Goal: Communication & Community: Answer question/provide support

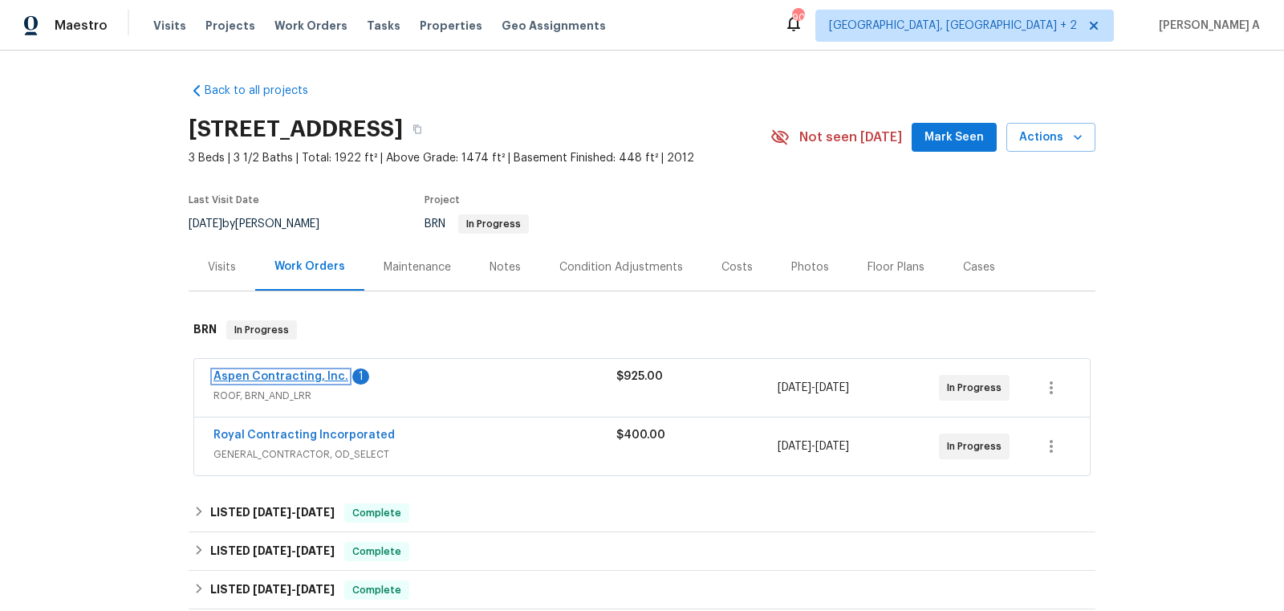
click at [291, 377] on link "Aspen Contracting, Inc." at bounding box center [280, 376] width 135 height 11
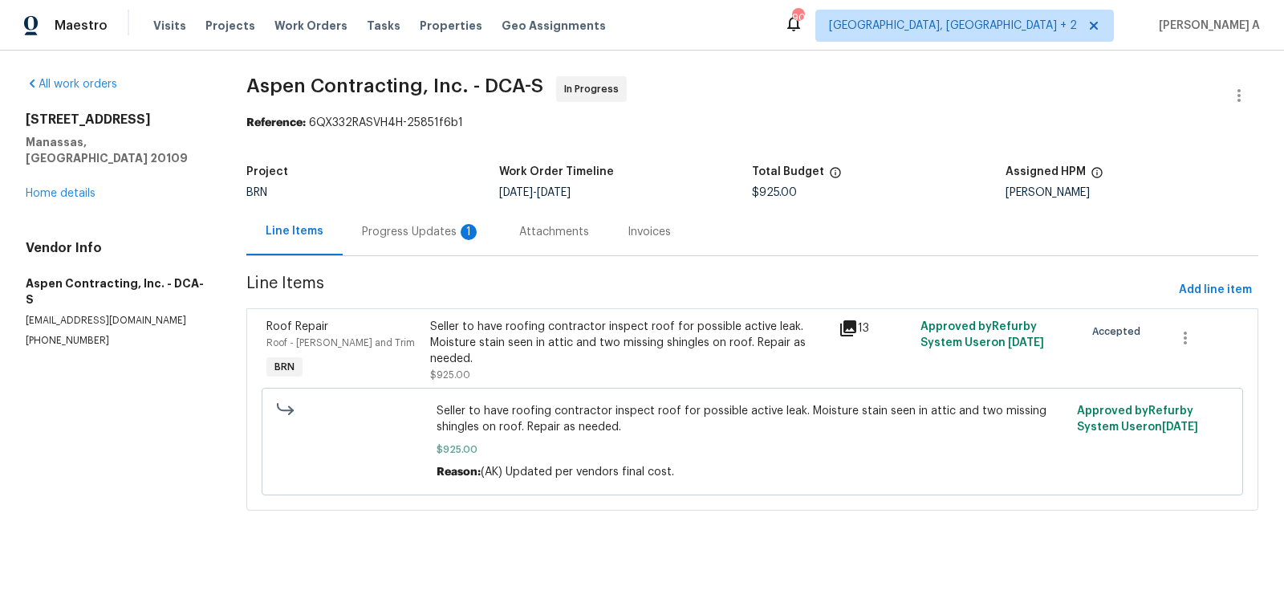
click at [434, 211] on div "Progress Updates 1" at bounding box center [421, 231] width 157 height 47
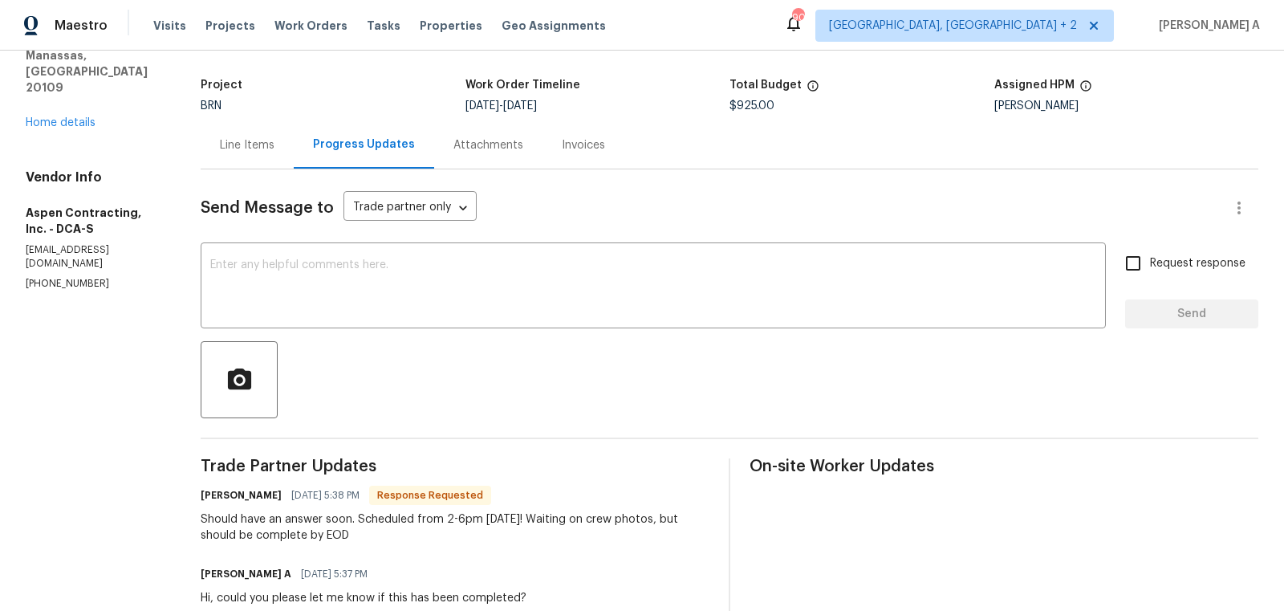
scroll to position [108, 0]
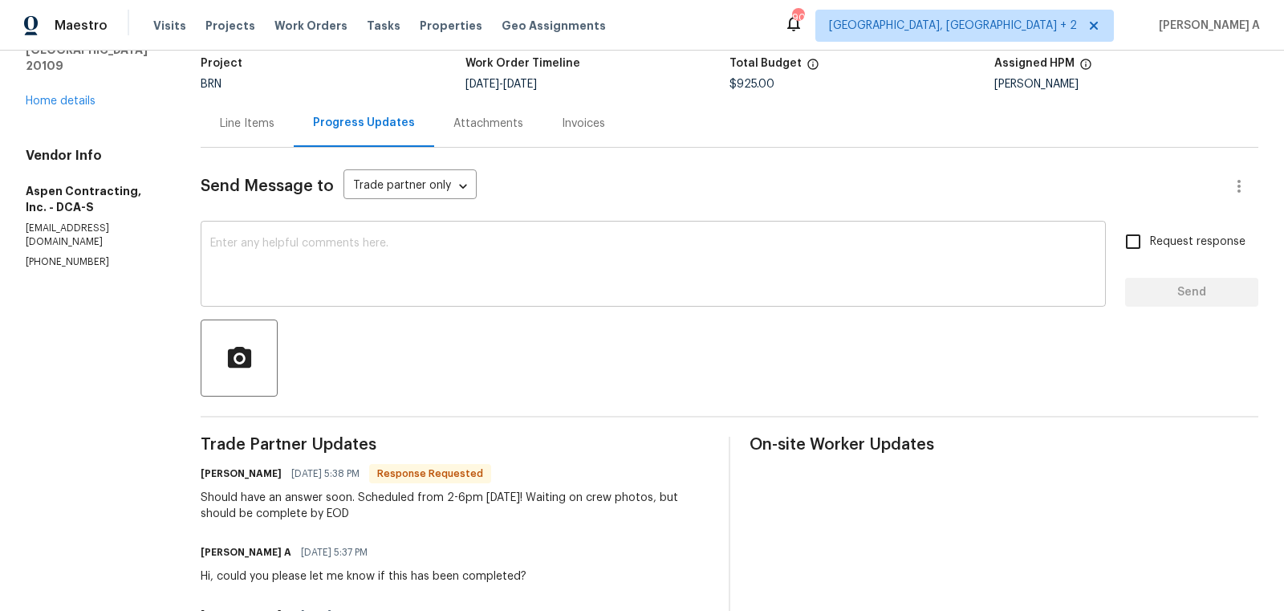
click at [483, 267] on textarea at bounding box center [653, 266] width 886 height 56
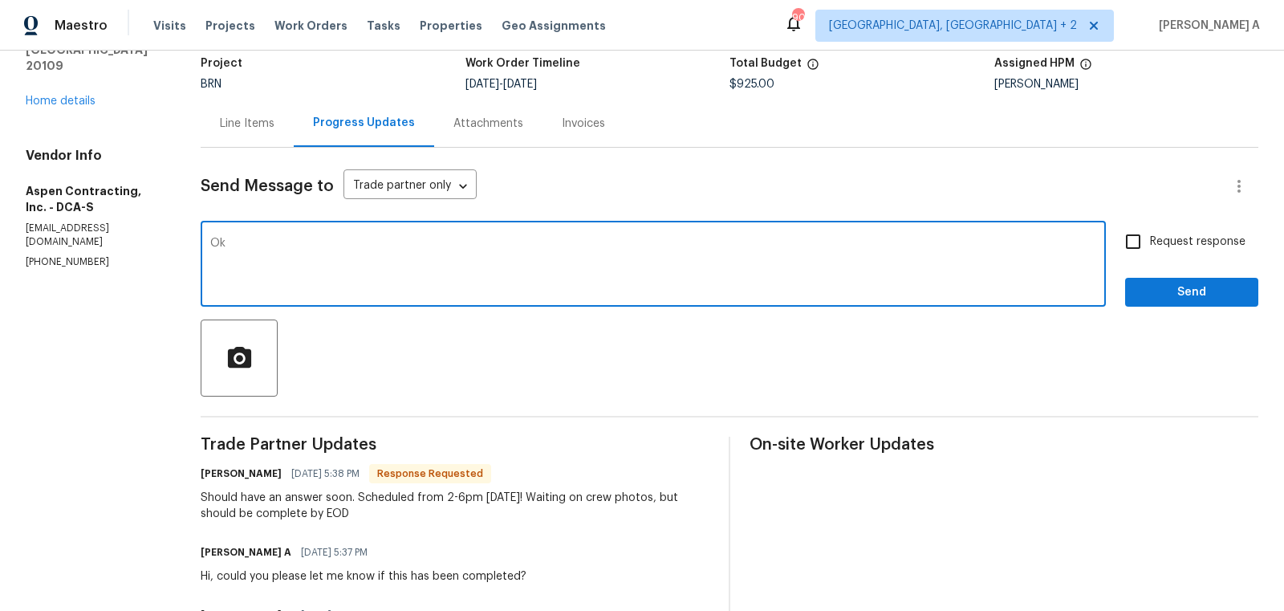
type textarea "O"
click at [0, 0] on qb-div "Replace with confirmation." at bounding box center [0, 0] width 0 height 0
type textarea "Cool! thanks for the confirmation."
click at [1144, 256] on input "Request response" at bounding box center [1133, 242] width 34 height 34
checkbox input "true"
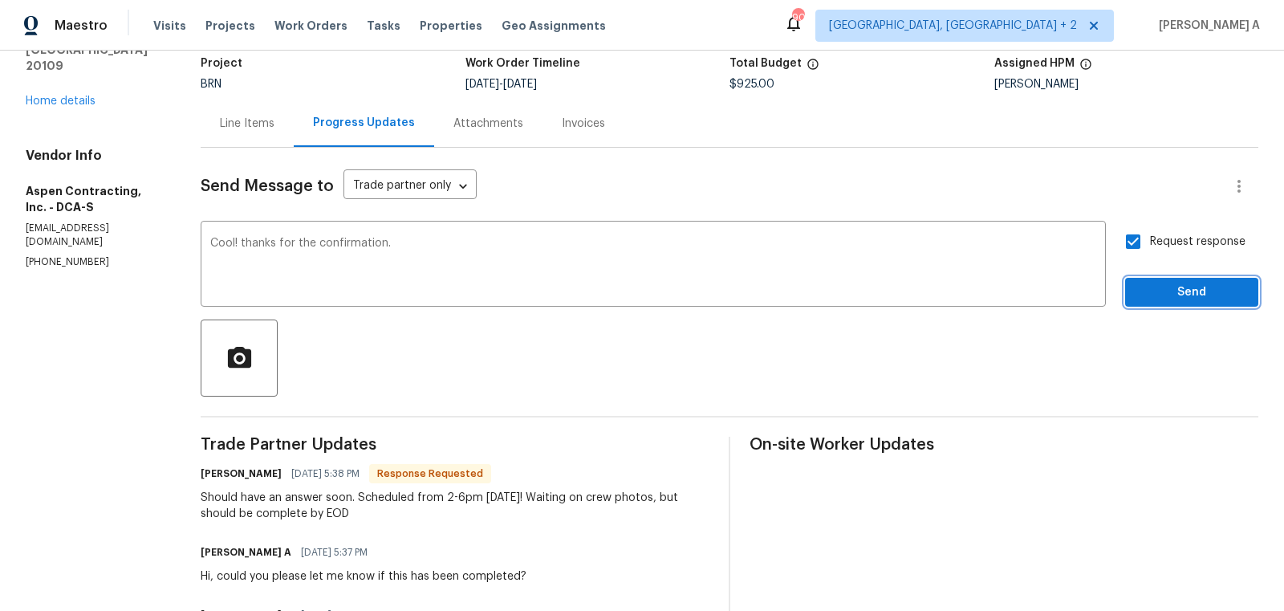
click at [1207, 298] on span "Send" at bounding box center [1192, 292] width 108 height 20
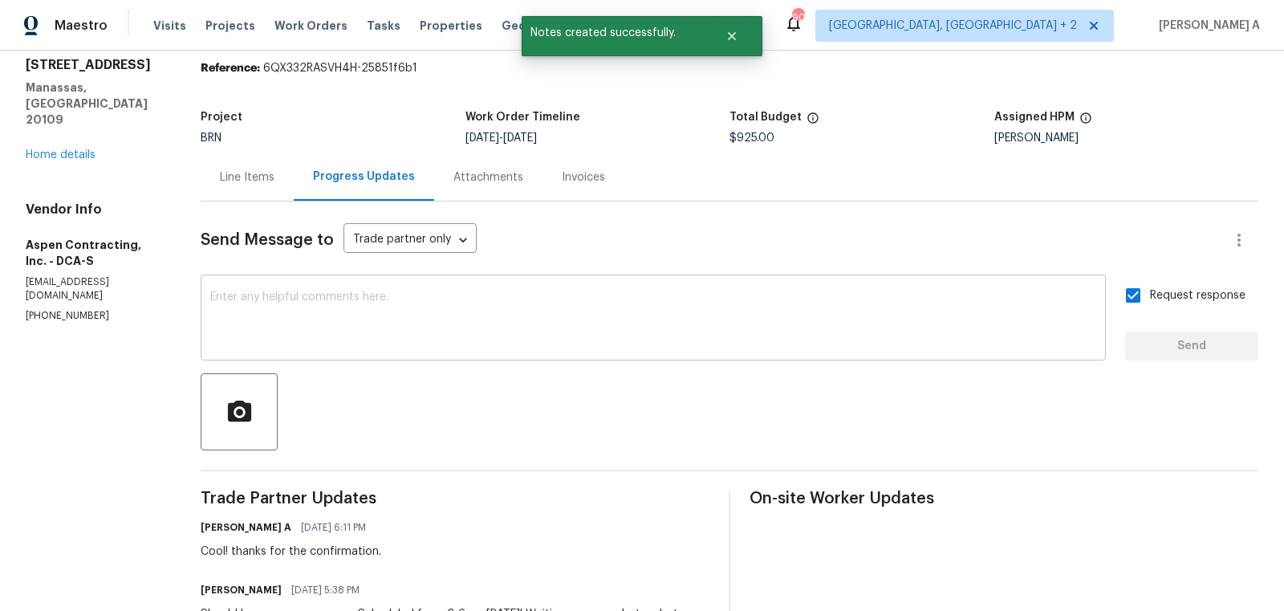
scroll to position [10, 0]
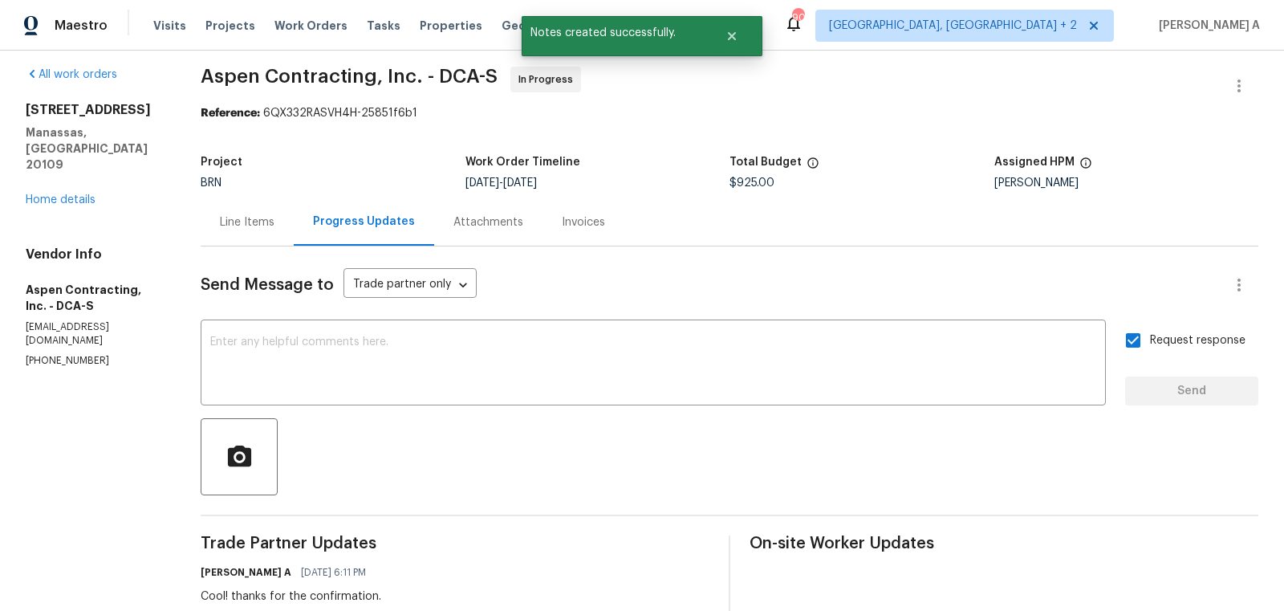
click at [251, 223] on div "Line Items" at bounding box center [247, 222] width 55 height 16
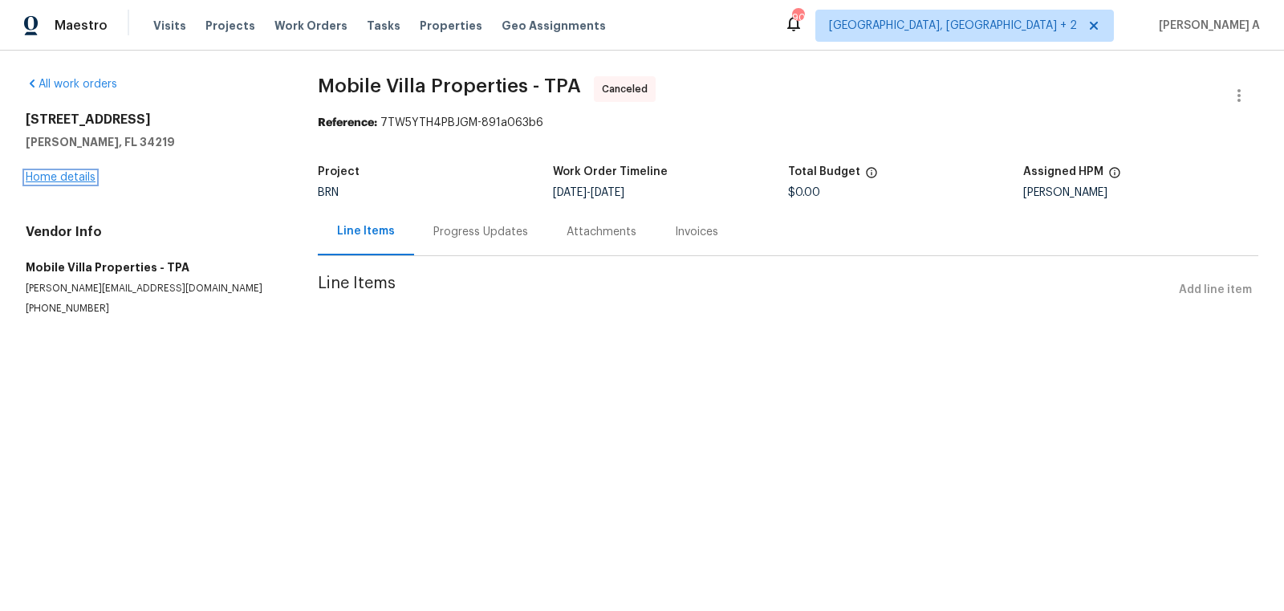
click at [74, 180] on link "Home details" at bounding box center [61, 177] width 70 height 11
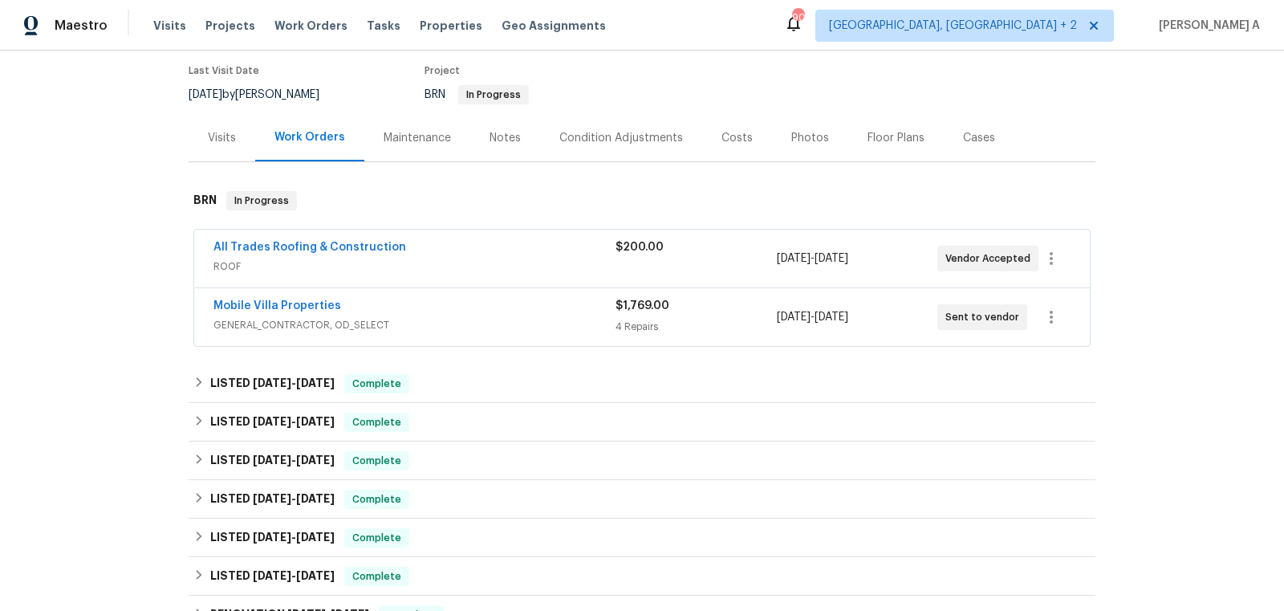
scroll to position [142, 0]
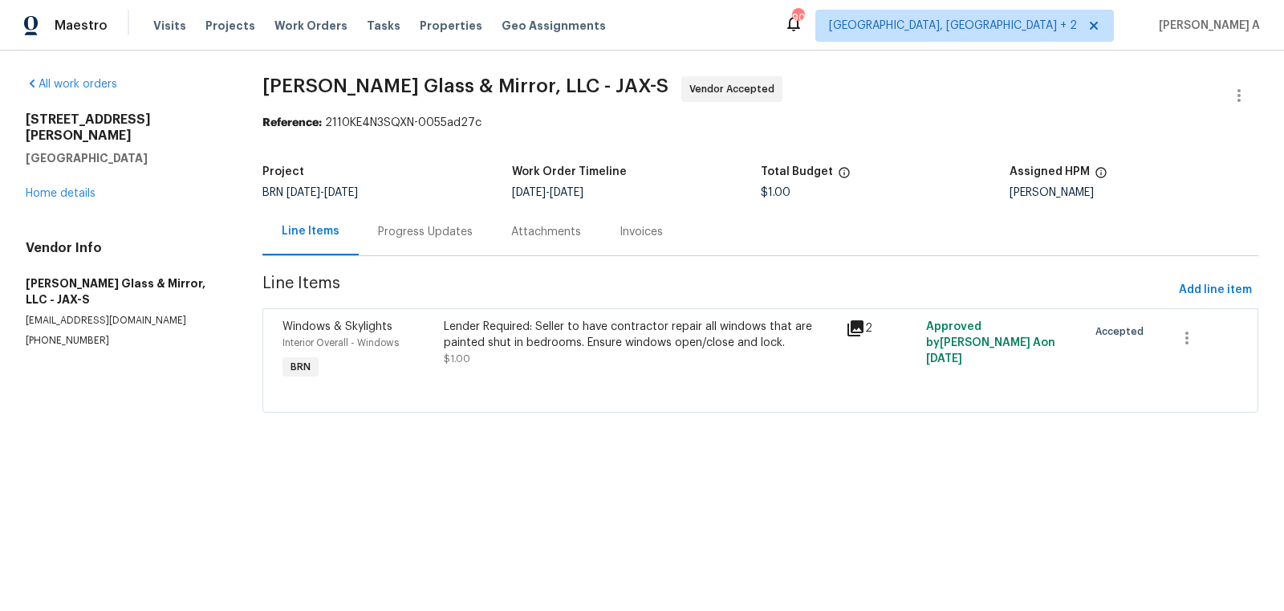
click at [408, 231] on div "Progress Updates" at bounding box center [425, 232] width 95 height 16
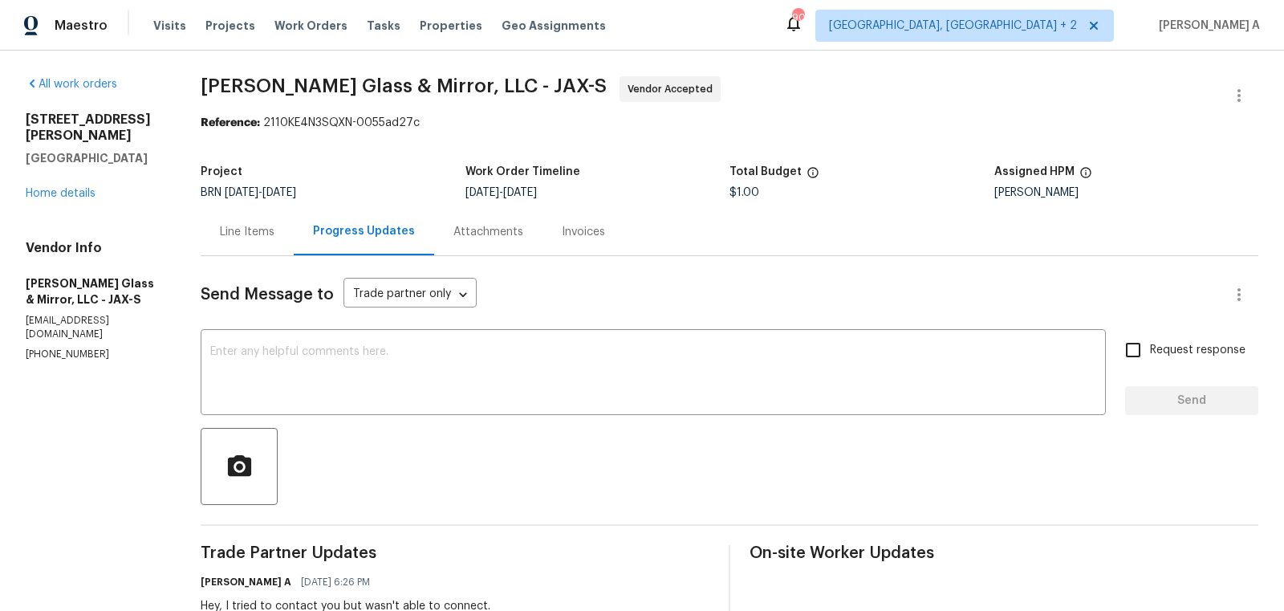
scroll to position [221, 0]
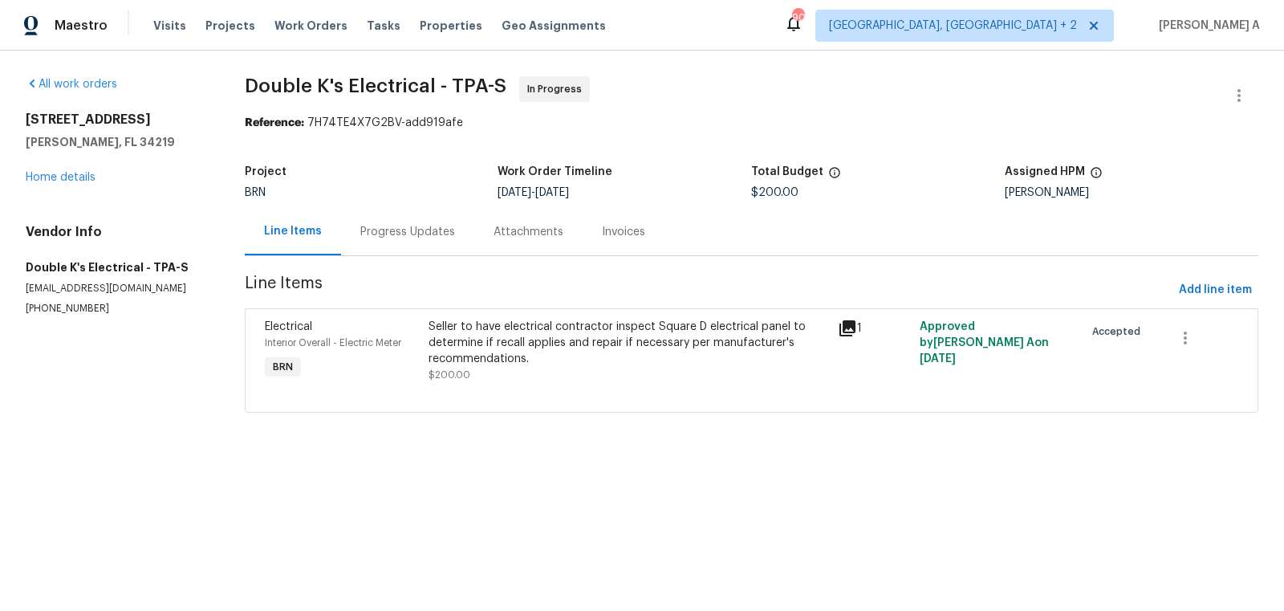
click at [370, 250] on div "Progress Updates" at bounding box center [407, 231] width 133 height 47
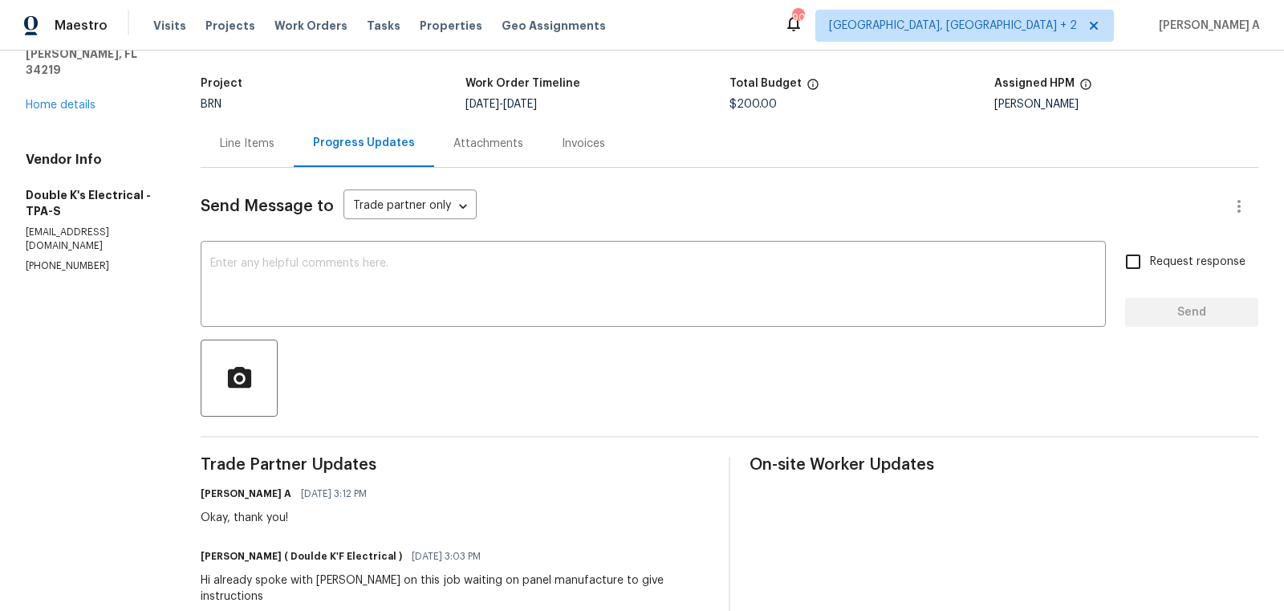
scroll to position [120, 0]
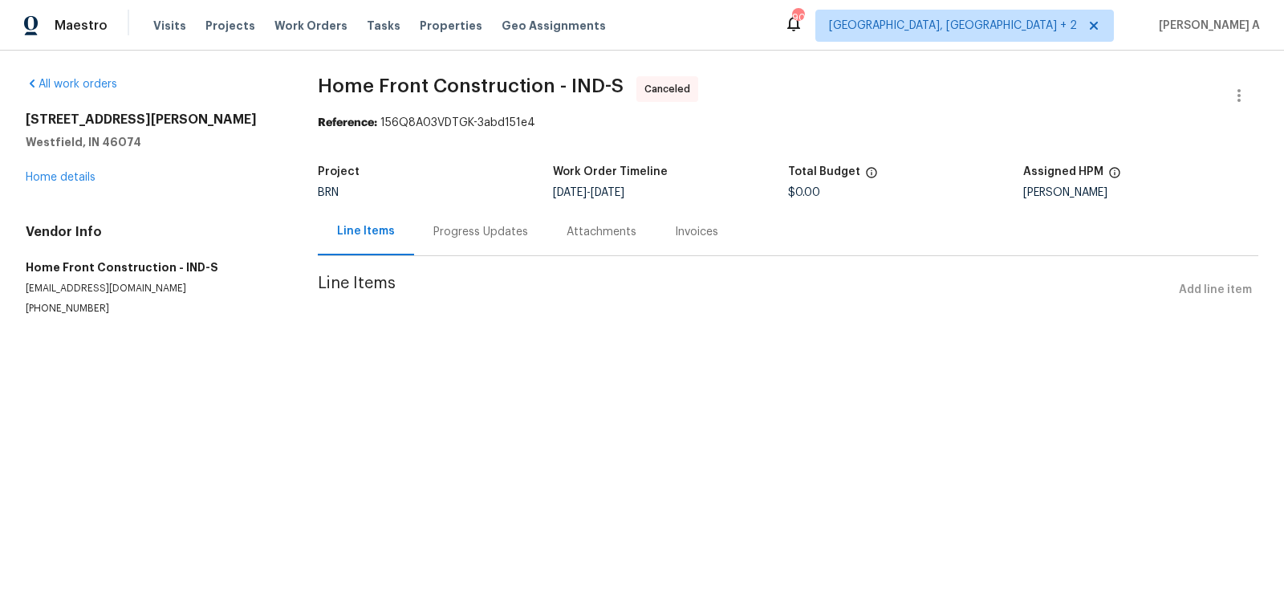
click at [478, 239] on div "Progress Updates" at bounding box center [480, 232] width 95 height 16
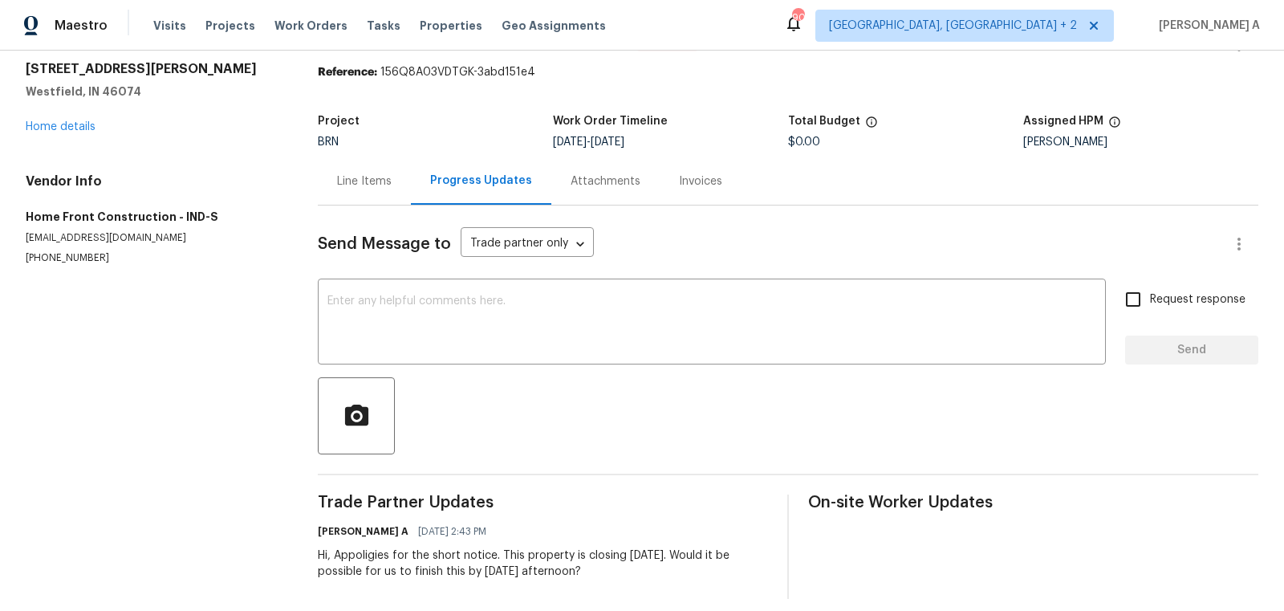
scroll to position [64, 0]
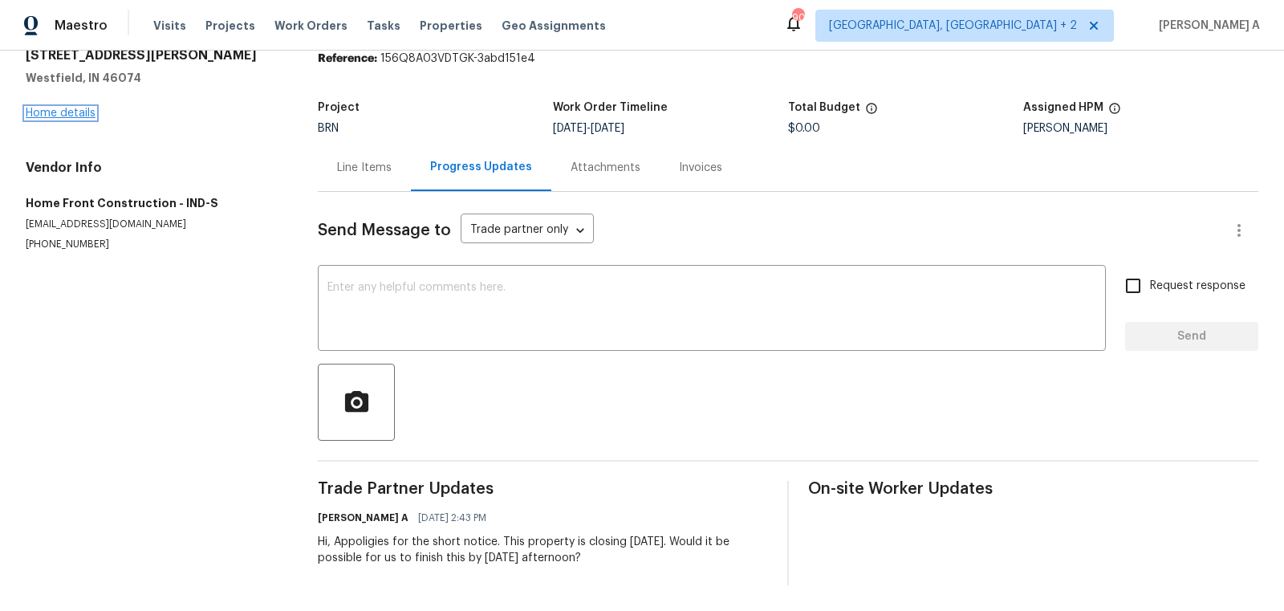
click at [67, 110] on link "Home details" at bounding box center [61, 113] width 70 height 11
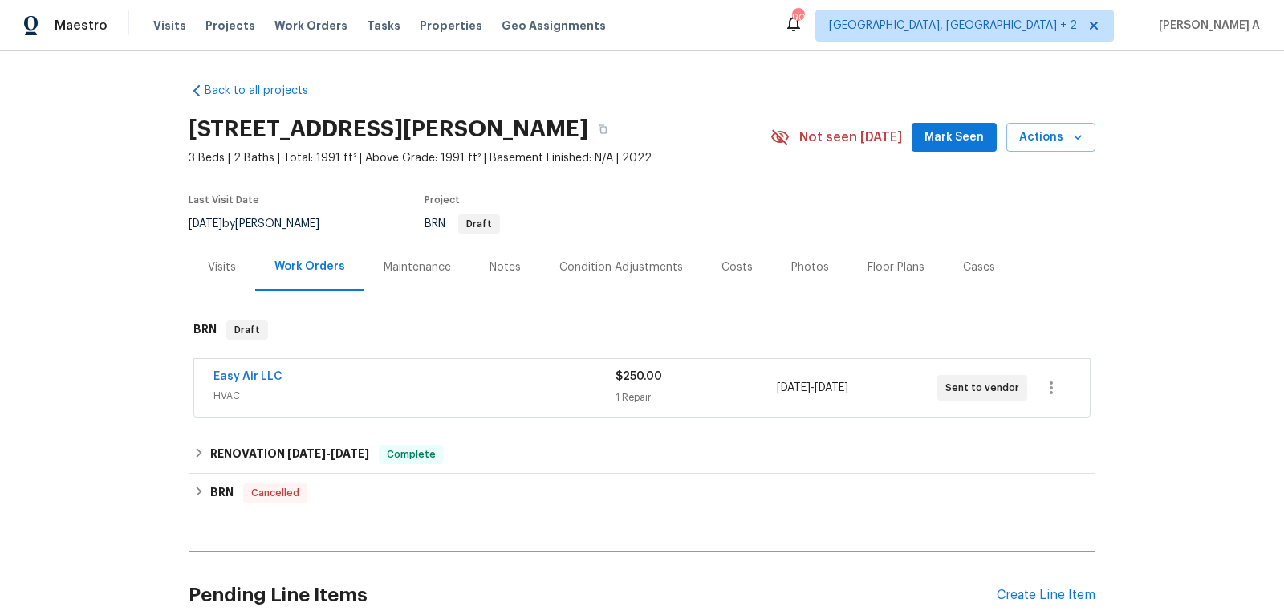
scroll to position [144, 0]
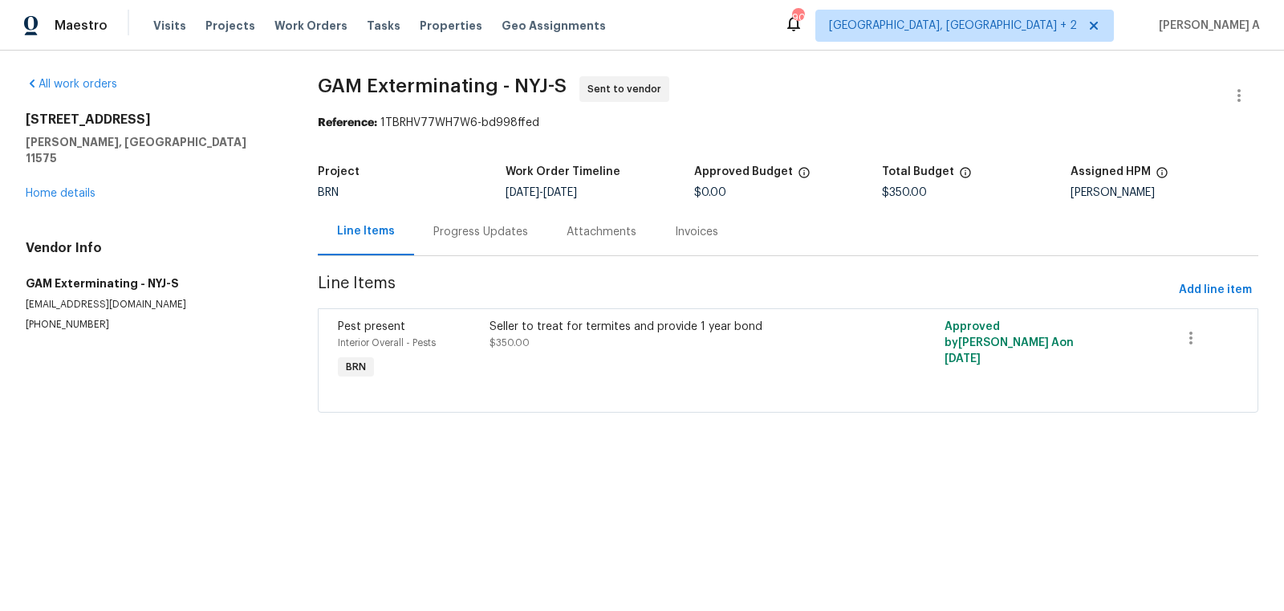
click at [468, 230] on div "Progress Updates" at bounding box center [480, 232] width 95 height 16
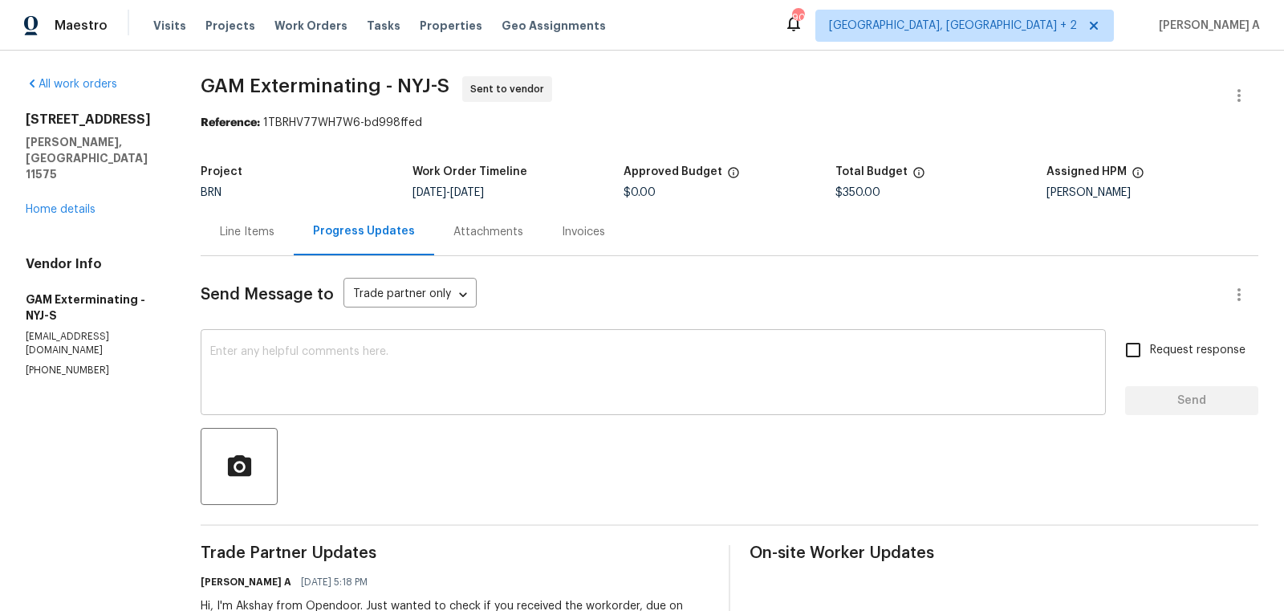
scroll to position [96, 0]
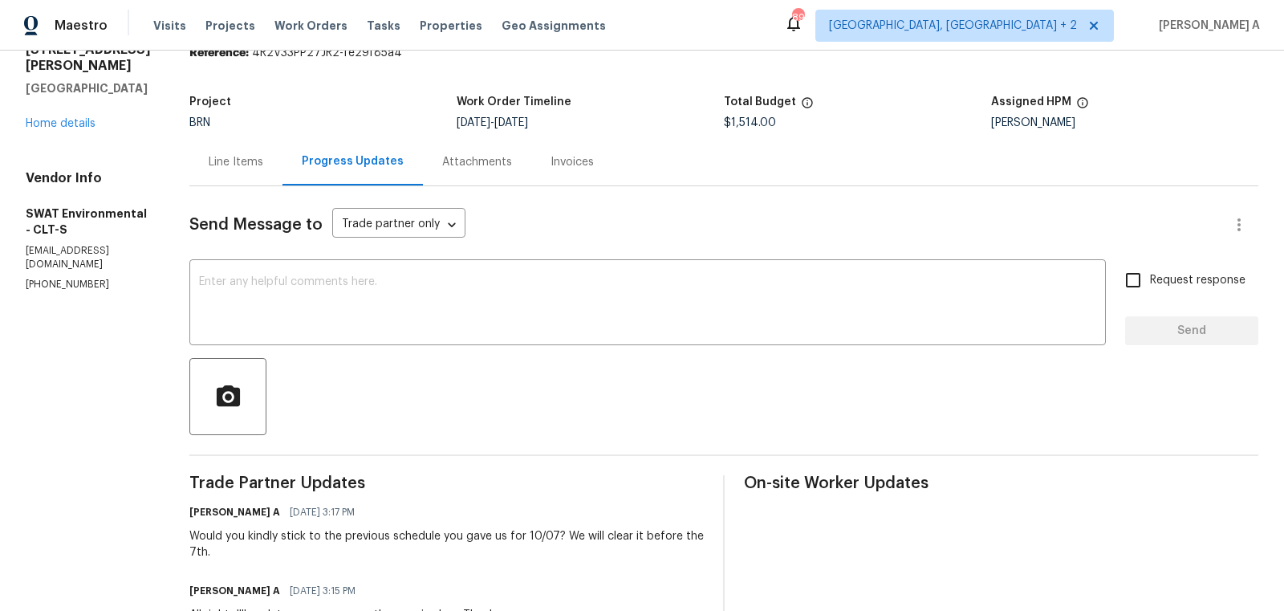
scroll to position [74, 0]
